Goal: Find specific page/section: Find specific page/section

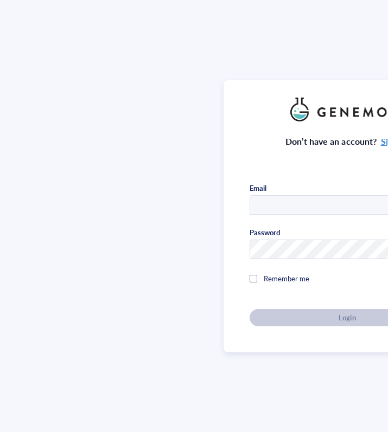
type input "[PERSON_NAME][EMAIL_ADDRESS][PERSON_NAME][DOMAIN_NAME]"
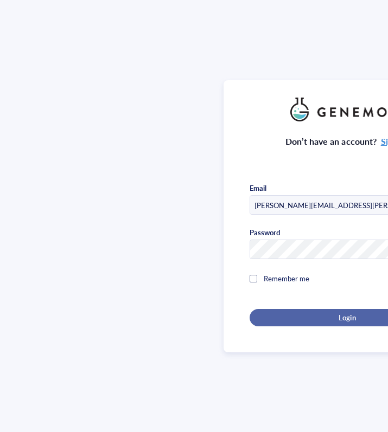
click at [333, 318] on div "Login" at bounding box center [347, 318] width 160 height 10
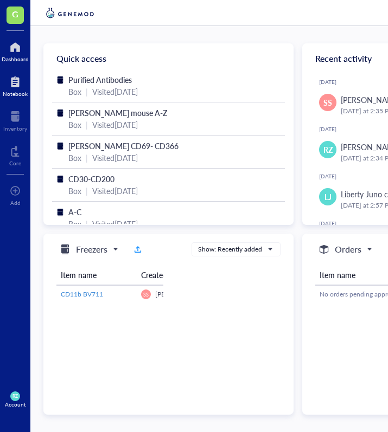
click at [17, 76] on div at bounding box center [15, 81] width 25 height 17
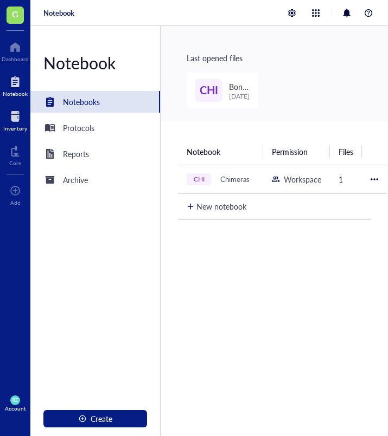
click at [14, 115] on div at bounding box center [15, 116] width 24 height 17
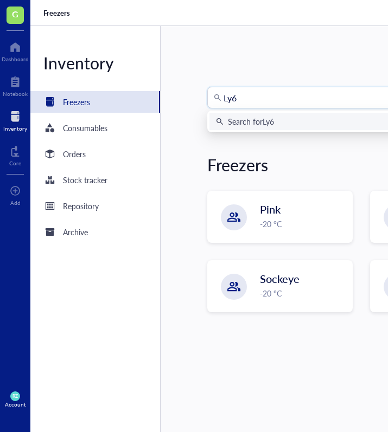
type input "Ly6G"
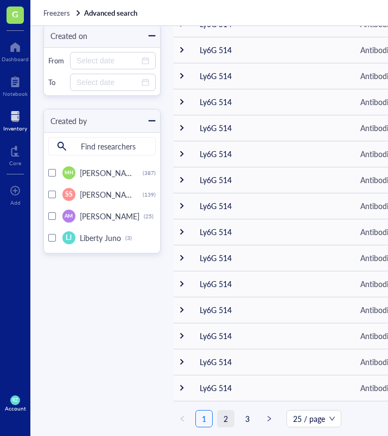
click at [228, 418] on link "2" at bounding box center [225, 419] width 16 height 16
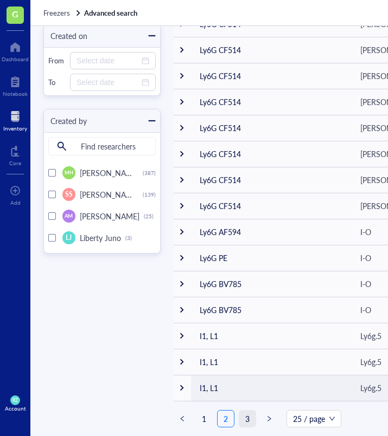
scroll to position [350, 0]
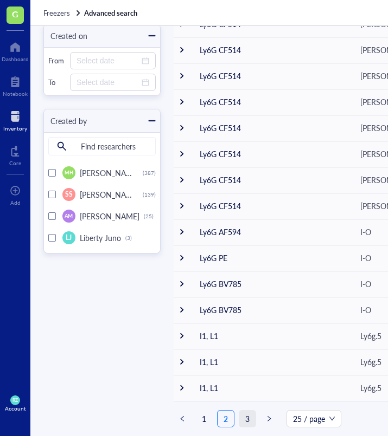
click at [250, 416] on link "3" at bounding box center [247, 419] width 16 height 16
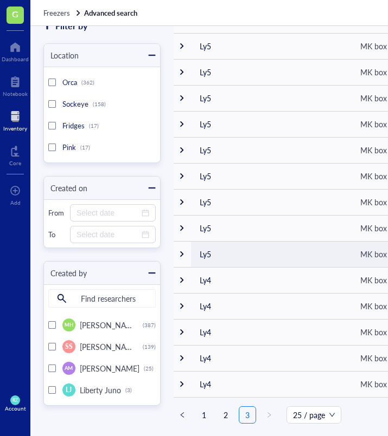
scroll to position [197, 0]
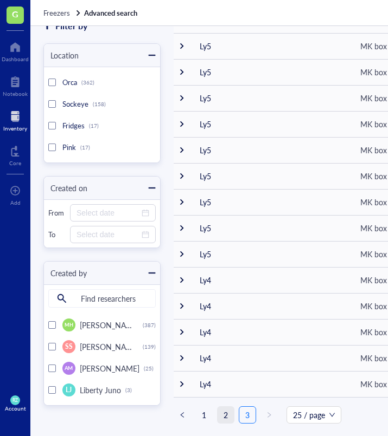
click at [221, 420] on link "2" at bounding box center [225, 415] width 16 height 16
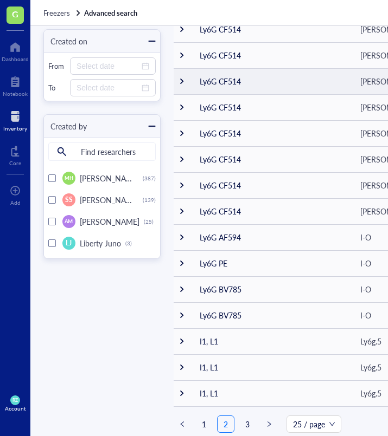
scroll to position [346, 0]
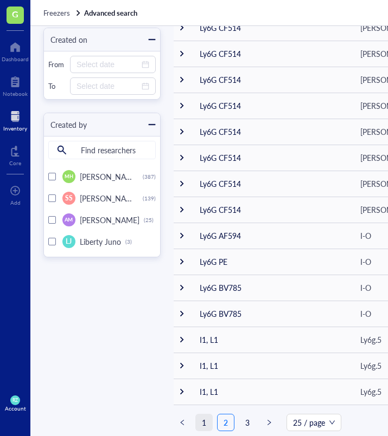
click at [207, 425] on link "1" at bounding box center [204, 423] width 16 height 16
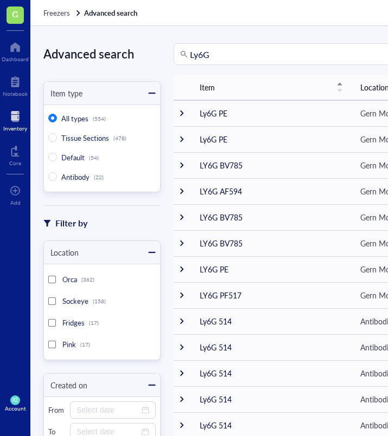
scroll to position [-1, 0]
click at [225, 53] on input "Ly6G" at bounding box center [308, 54] width 237 height 21
type input "L"
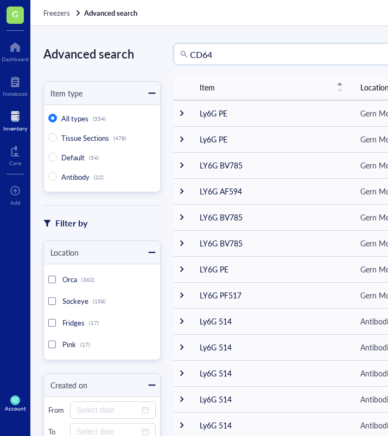
type input "CD64"
